Goal: Complete application form: Complete application form

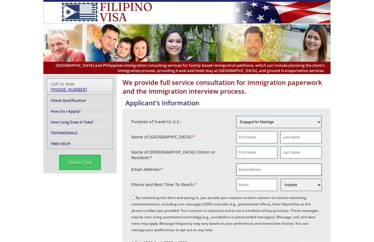
drag, startPoint x: 283, startPoint y: 167, endPoint x: 289, endPoint y: 163, distance: 7.2
click at [285, 164] on input "email" at bounding box center [279, 170] width 86 height 12
paste input "land4uandi@gmail.com"
type input "land4uandi@gmail.com"
click at [252, 134] on input "text" at bounding box center [256, 137] width 41 height 12
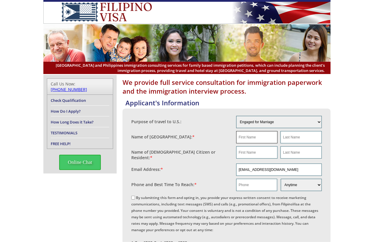
paste input "Steven"
type input "Steven"
click at [285, 134] on input "text" at bounding box center [300, 137] width 41 height 12
paste input "Fowler"
type input "Fowler"
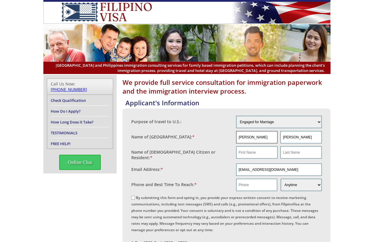
click at [254, 138] on input "Steven" at bounding box center [256, 137] width 41 height 12
drag, startPoint x: 259, startPoint y: 148, endPoint x: 264, endPoint y: 147, distance: 4.8
click at [260, 148] on input "text" at bounding box center [256, 152] width 41 height 12
paste input "Steven"
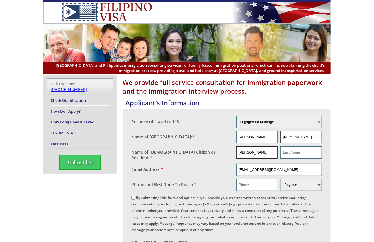
type input "Steven"
click at [298, 136] on input "Fowler" at bounding box center [300, 137] width 41 height 12
click at [296, 153] on input "text" at bounding box center [300, 152] width 41 height 12
paste input "Fowler"
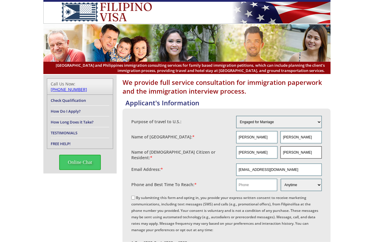
type input "Fowler"
click at [263, 179] on input "text" at bounding box center [256, 185] width 41 height 12
paste input "207 437 1188"
click at [253, 181] on input "207 437 1188" at bounding box center [256, 185] width 41 height 12
type input "2074371188"
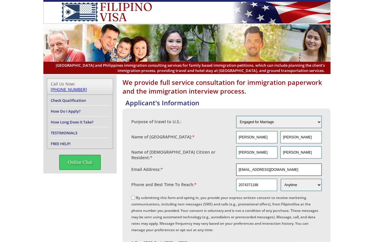
click at [262, 169] on input "land4uandi@gmail.com" at bounding box center [279, 170] width 86 height 12
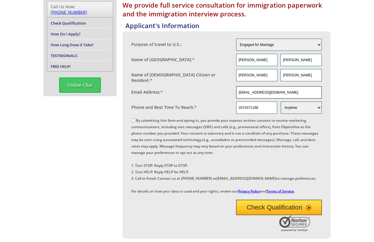
scroll to position [98, 0]
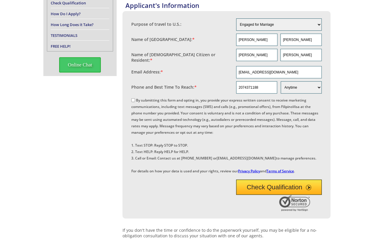
click at [155, 98] on label "By submitting this form and opting in, you provide your express written consent…" at bounding box center [224, 136] width 187 height 76
click at [135, 98] on input "By submitting this form and opting in, you provide your express written consent…" at bounding box center [133, 100] width 4 height 4
checkbox input "true"
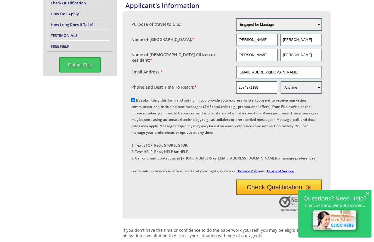
drag, startPoint x: 268, startPoint y: 204, endPoint x: 332, endPoint y: 166, distance: 74.9
click at [307, 179] on form "Purpose of travel to U.S.: Engaged for Marriage Already Married to U.S. Citizen…" at bounding box center [226, 115] width 190 height 196
click at [369, 192] on div "× Questions? Need Help? Chat, ask and we will answer..." at bounding box center [334, 214] width 73 height 48
click at [263, 195] on button "Check Qualification" at bounding box center [279, 187] width 86 height 15
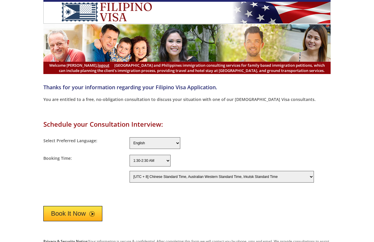
select select "-480"
drag, startPoint x: 79, startPoint y: 209, endPoint x: 244, endPoint y: 184, distance: 166.1
click at [110, 205] on div "Book It Now" at bounding box center [186, 212] width 287 height 18
drag, startPoint x: 85, startPoint y: 209, endPoint x: 95, endPoint y: 88, distance: 122.0
click at [86, 206] on button "Book It Now" at bounding box center [72, 213] width 59 height 15
